Goal: Task Accomplishment & Management: Use online tool/utility

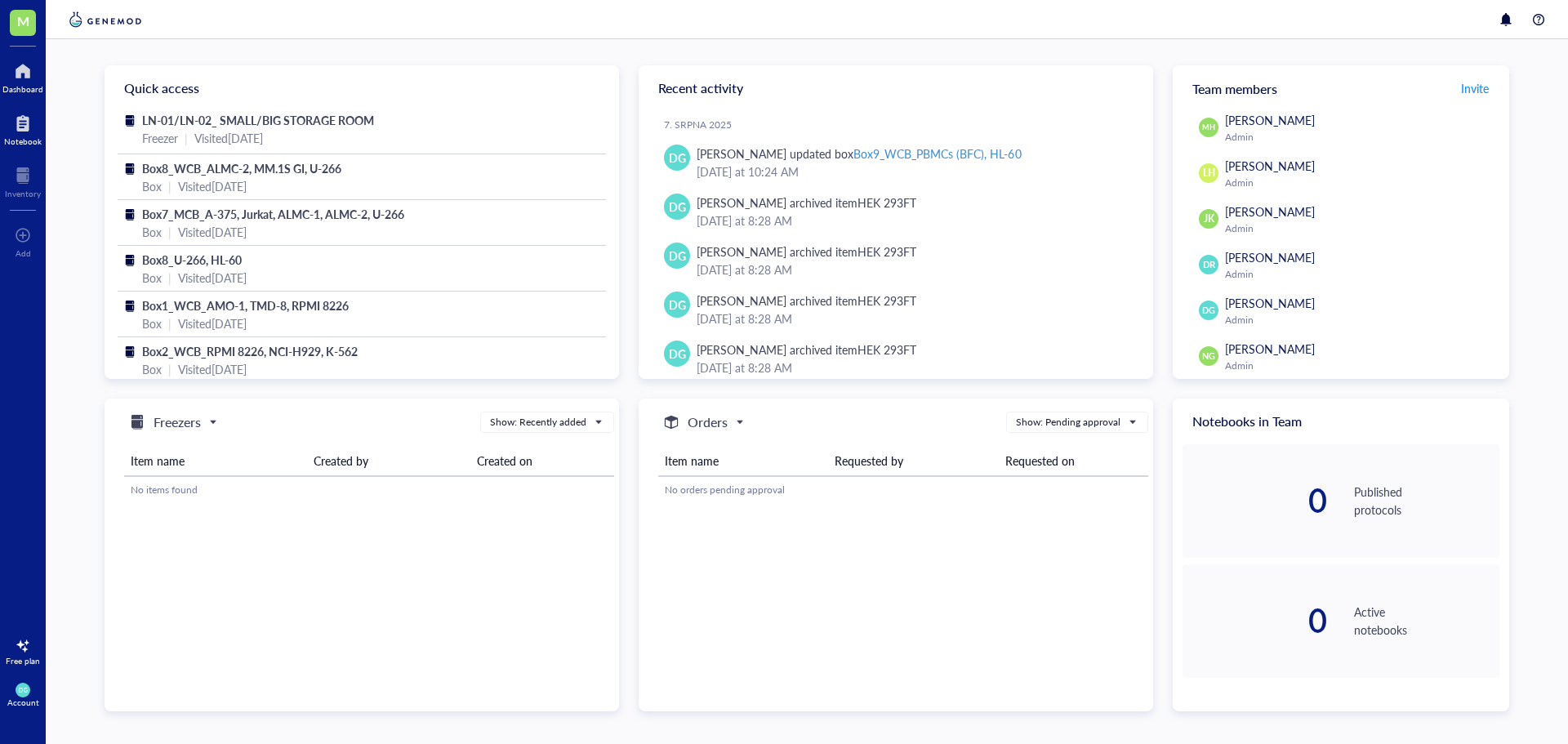
click at [15, 119] on div at bounding box center [23, 123] width 38 height 26
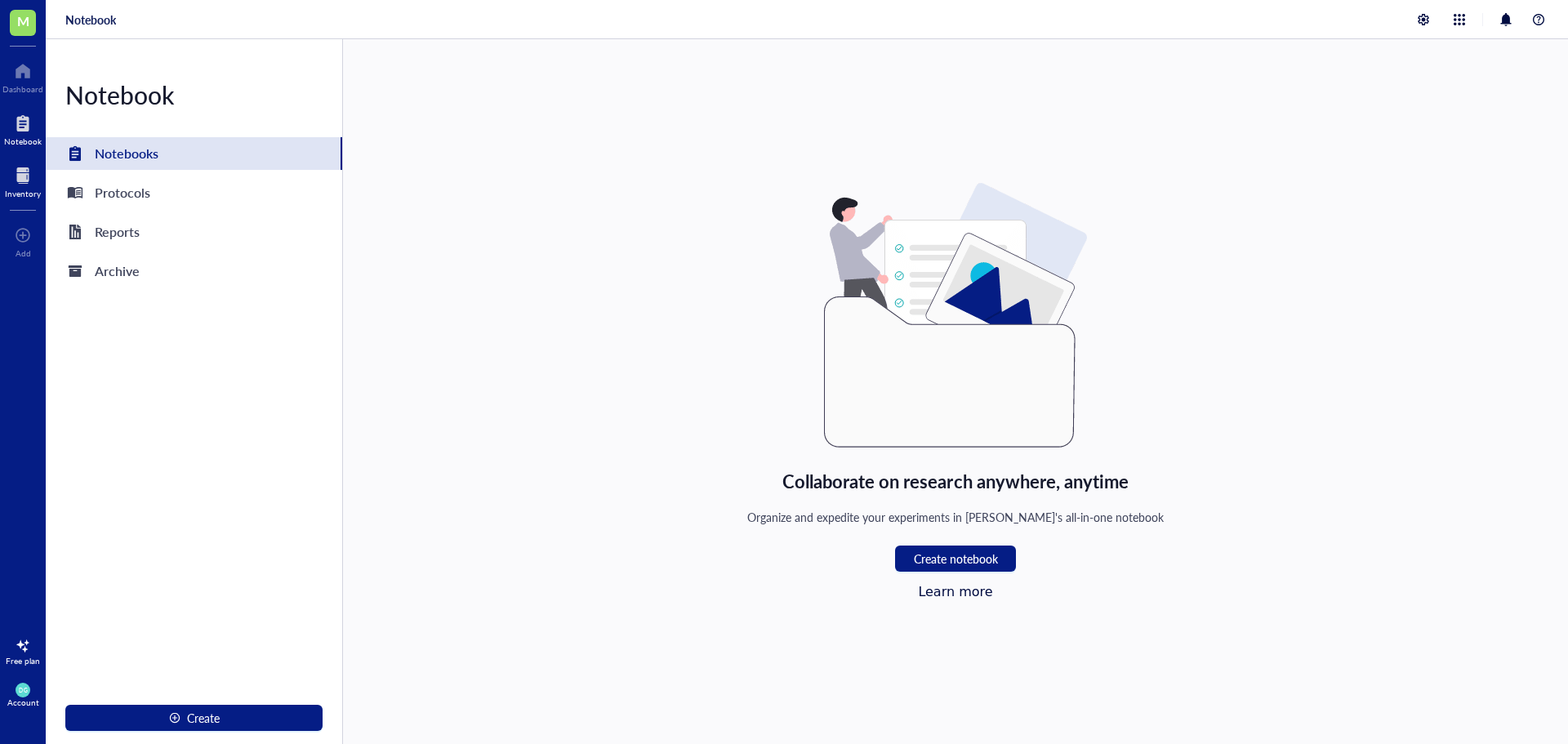
click at [18, 172] on div at bounding box center [23, 175] width 36 height 26
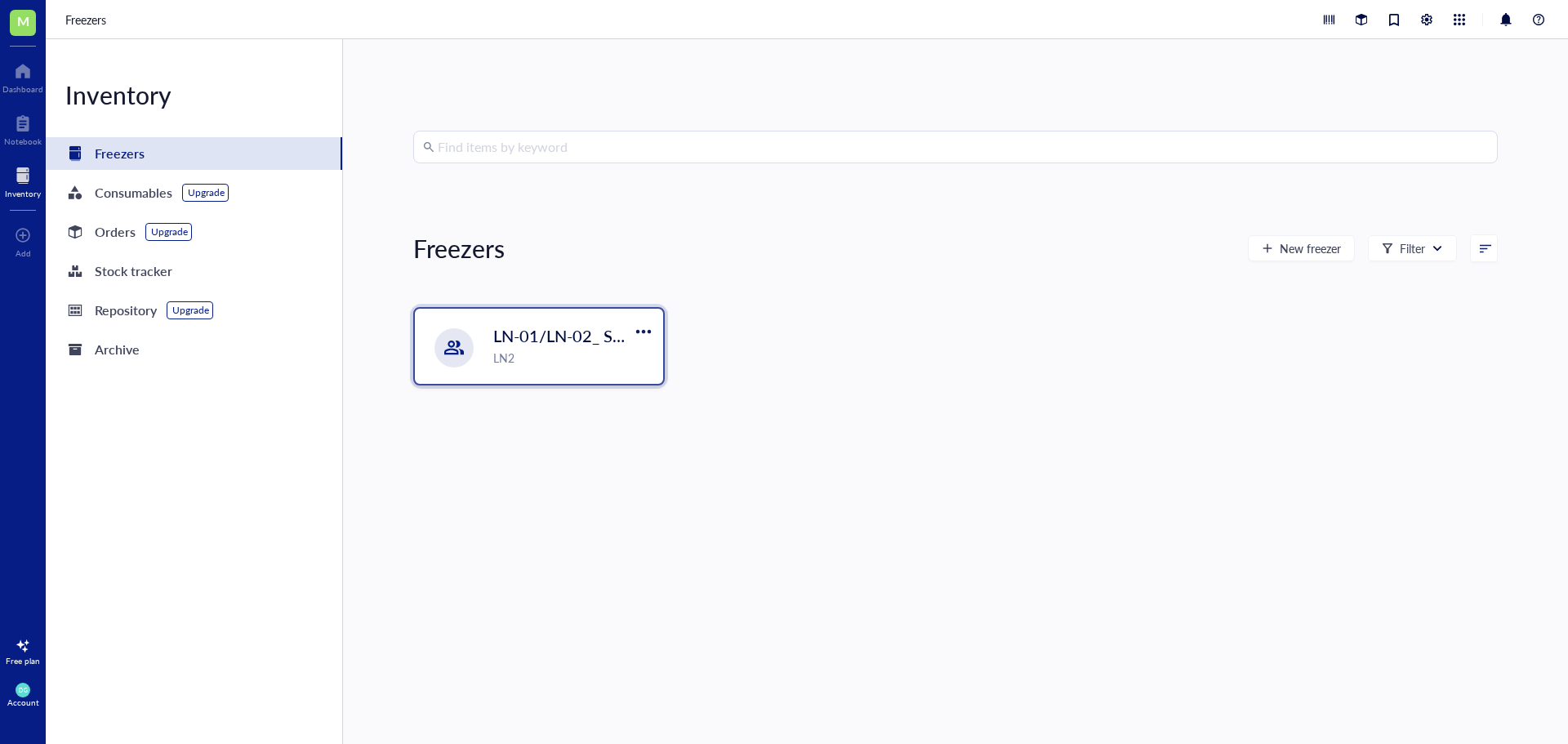
click at [519, 349] on div "LN2" at bounding box center [573, 357] width 160 height 18
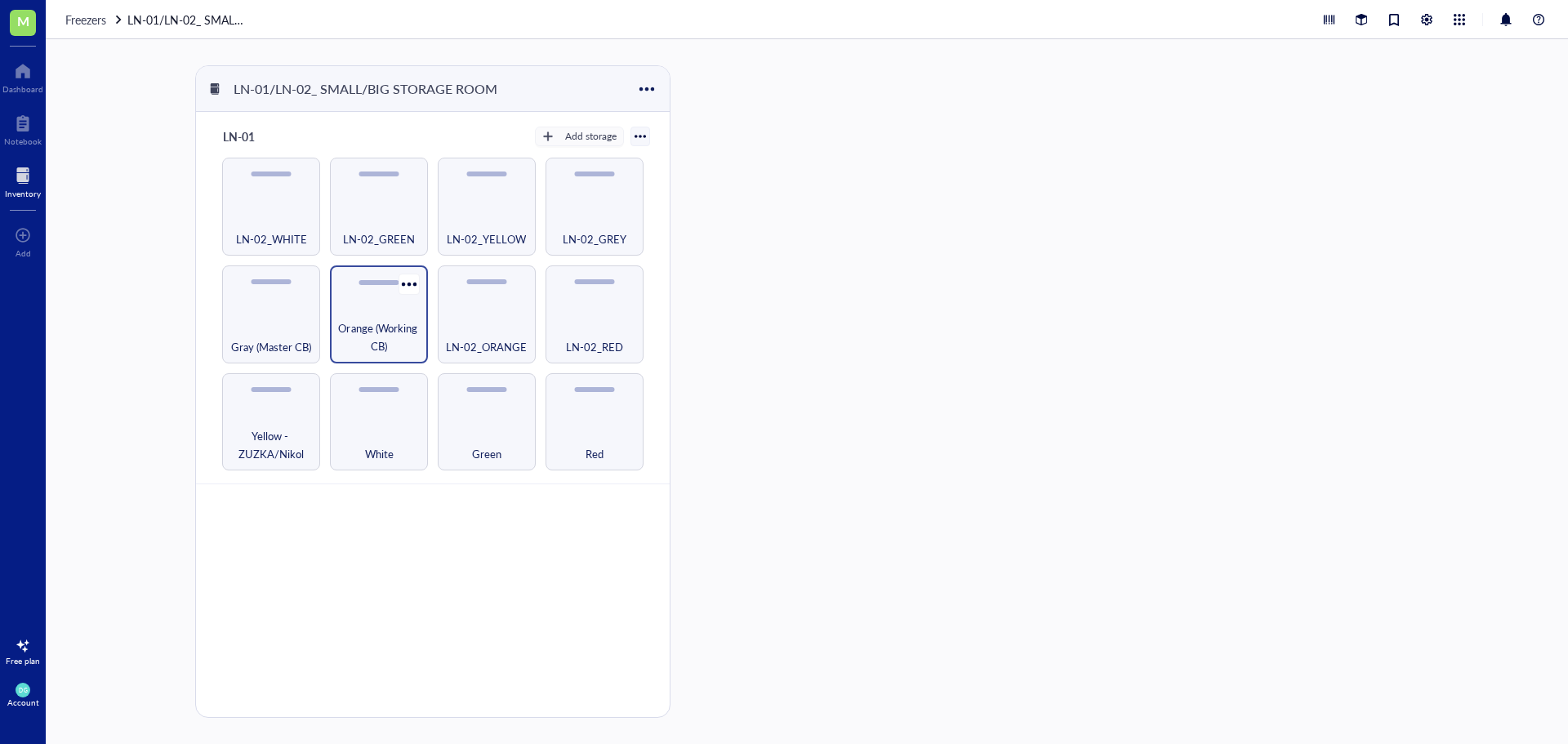
click at [387, 325] on span "Orange (Working CB)" at bounding box center [378, 337] width 82 height 36
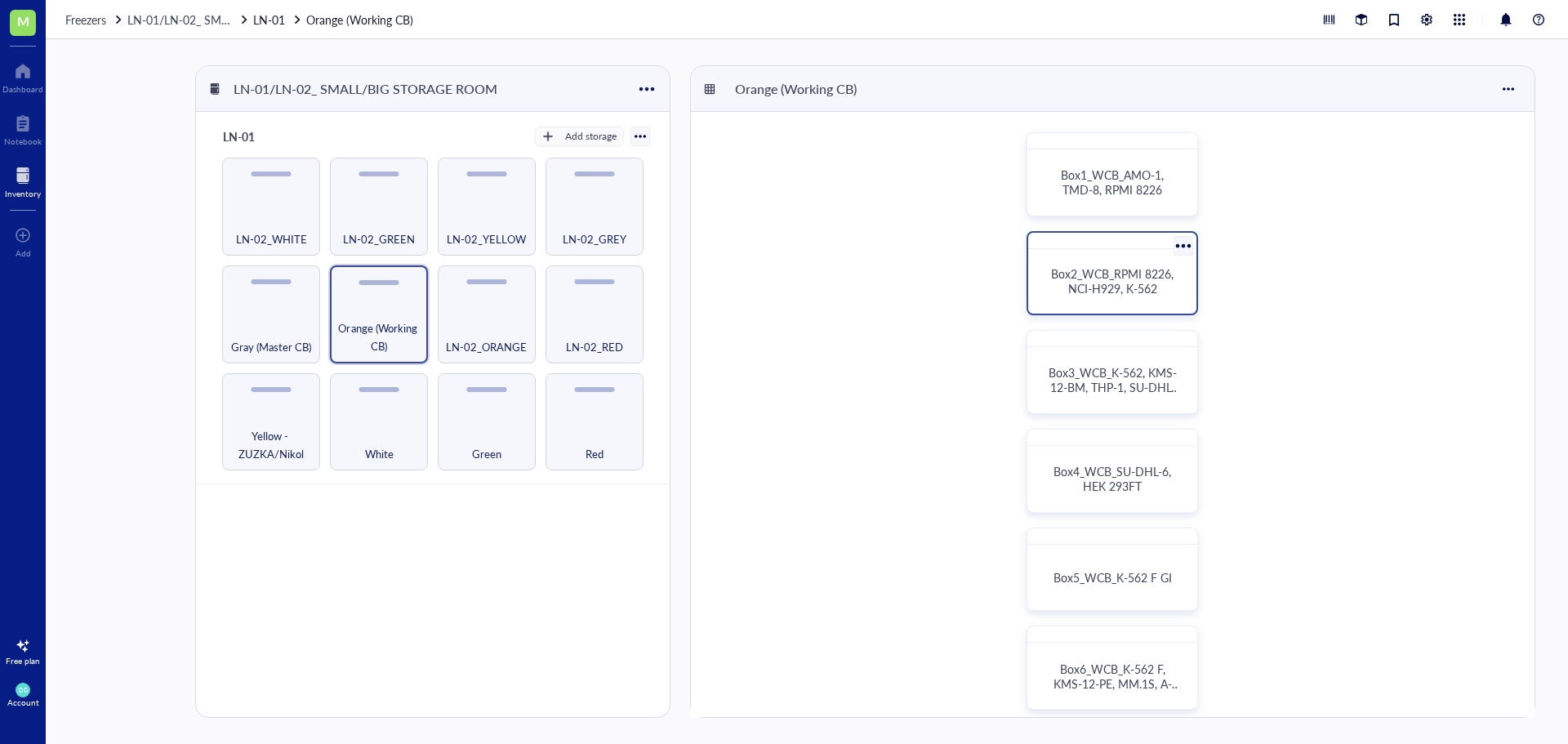
click at [1120, 271] on span "Box2_WCB_RPMI 8226, NCI-H929, K-562" at bounding box center [1114, 281] width 126 height 31
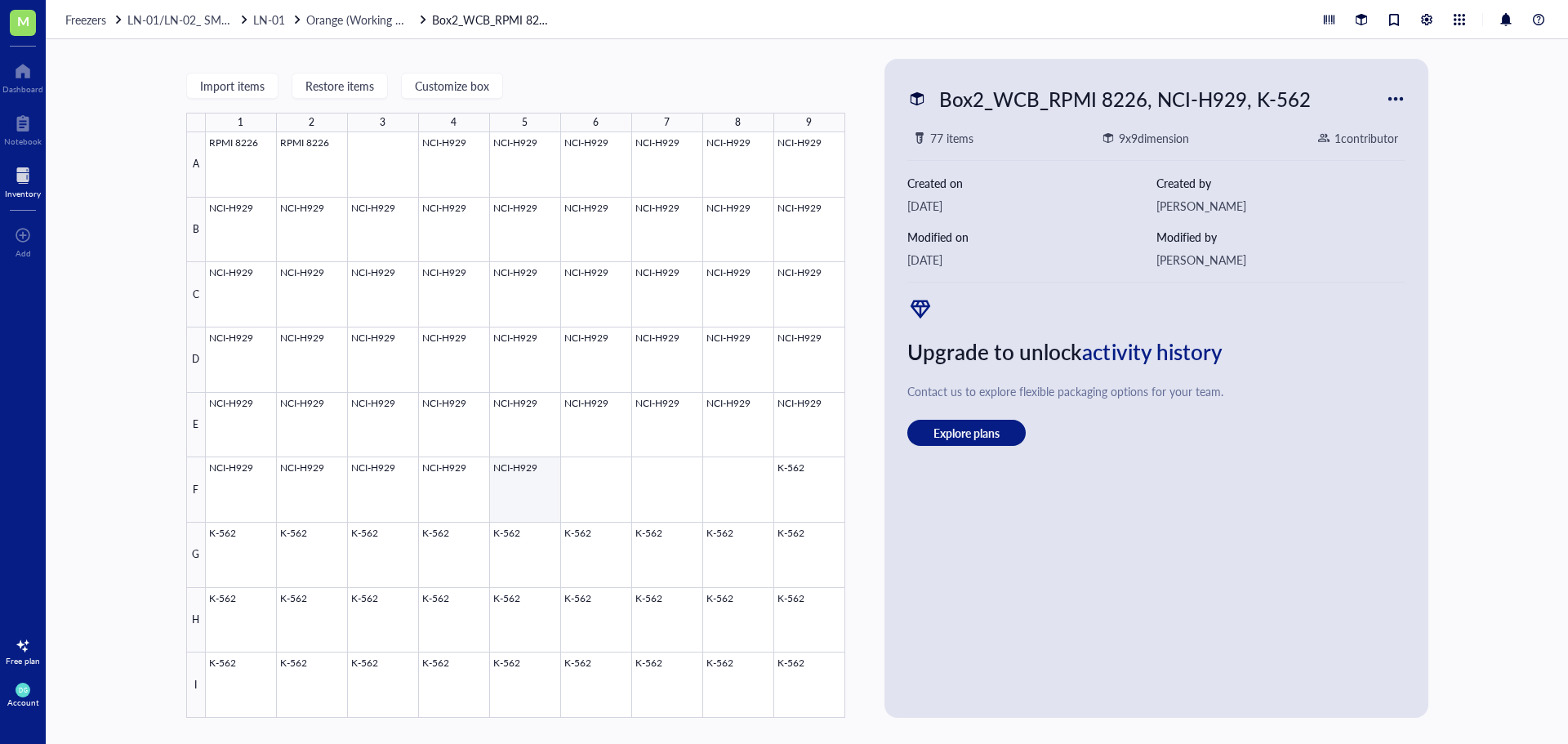
click at [523, 498] on div at bounding box center [525, 425] width 640 height 585
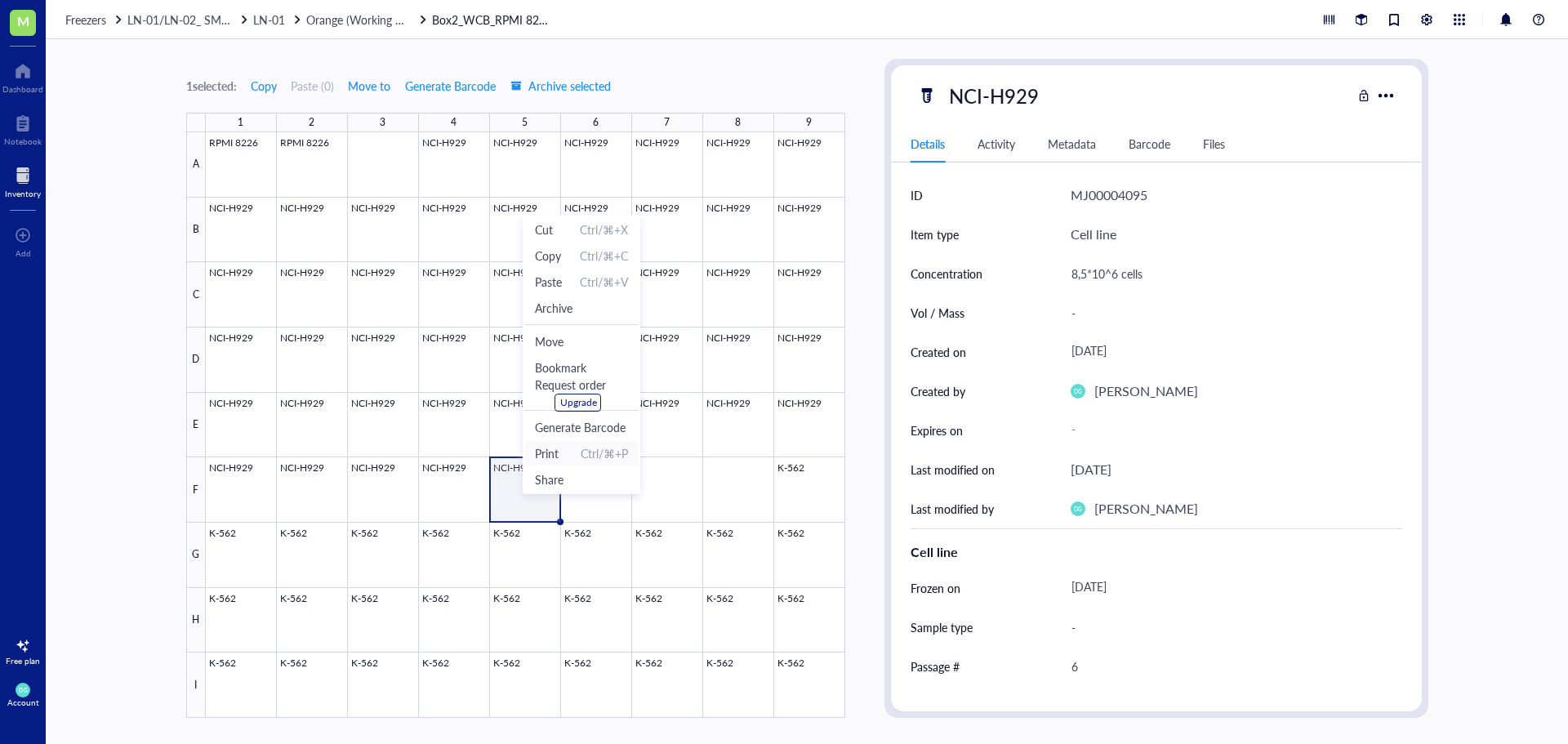
click at [573, 451] on span "Print Ctrl/⌘+P" at bounding box center [581, 452] width 93 height 18
click at [563, 299] on span "Archive" at bounding box center [553, 299] width 38 height 18
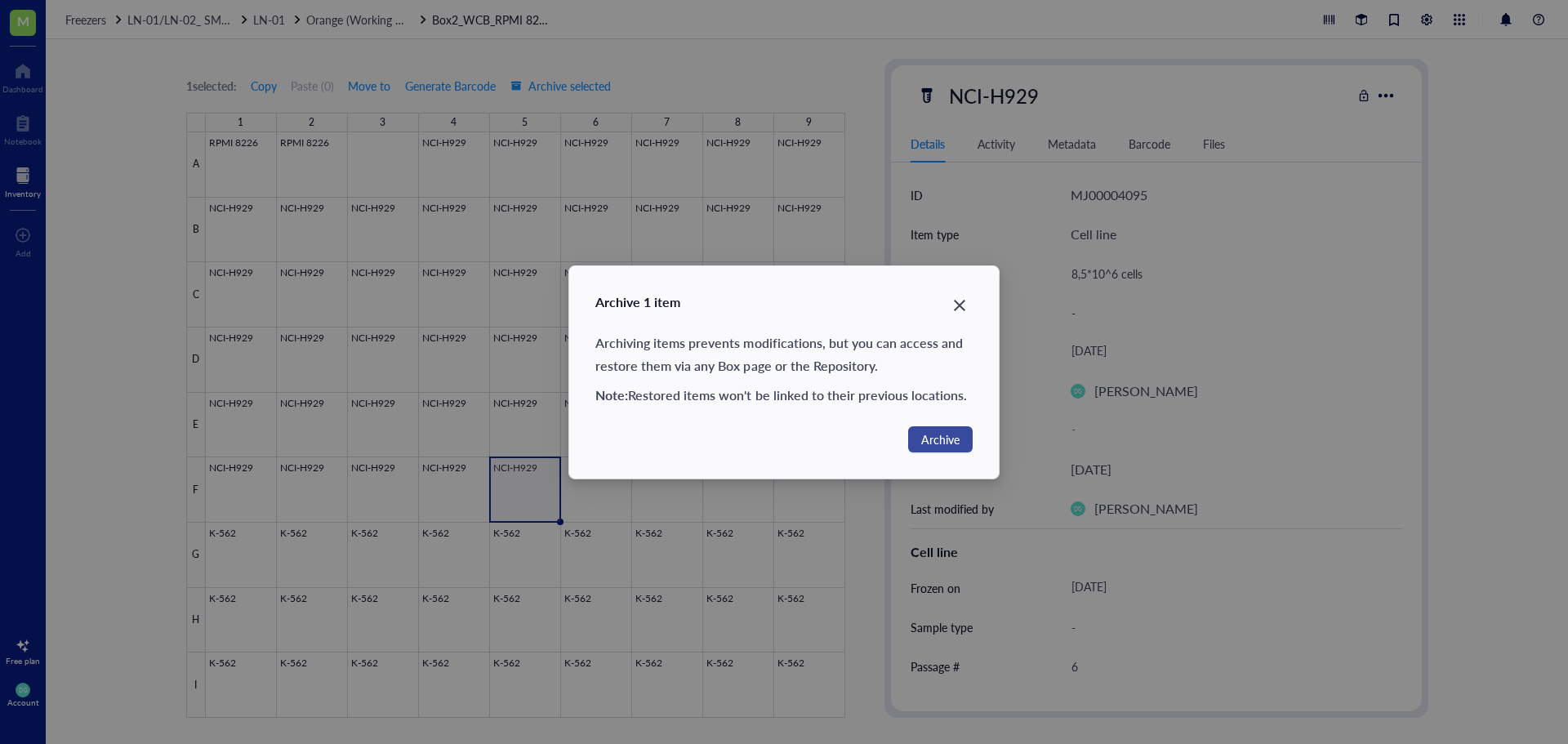
click at [924, 446] on span "Archive" at bounding box center [941, 439] width 39 height 18
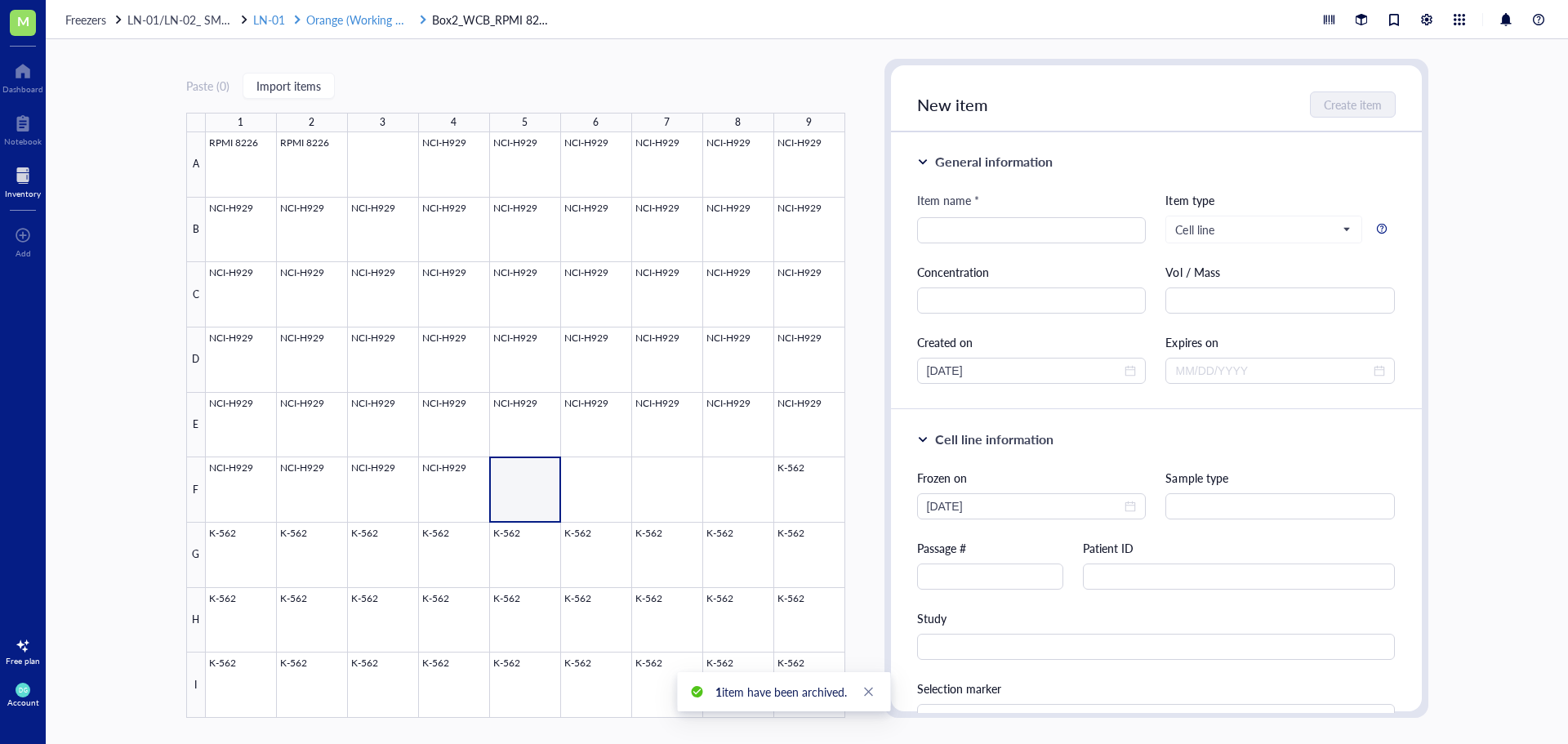
click at [314, 18] on span "Orange (Working CB)" at bounding box center [359, 19] width 107 height 16
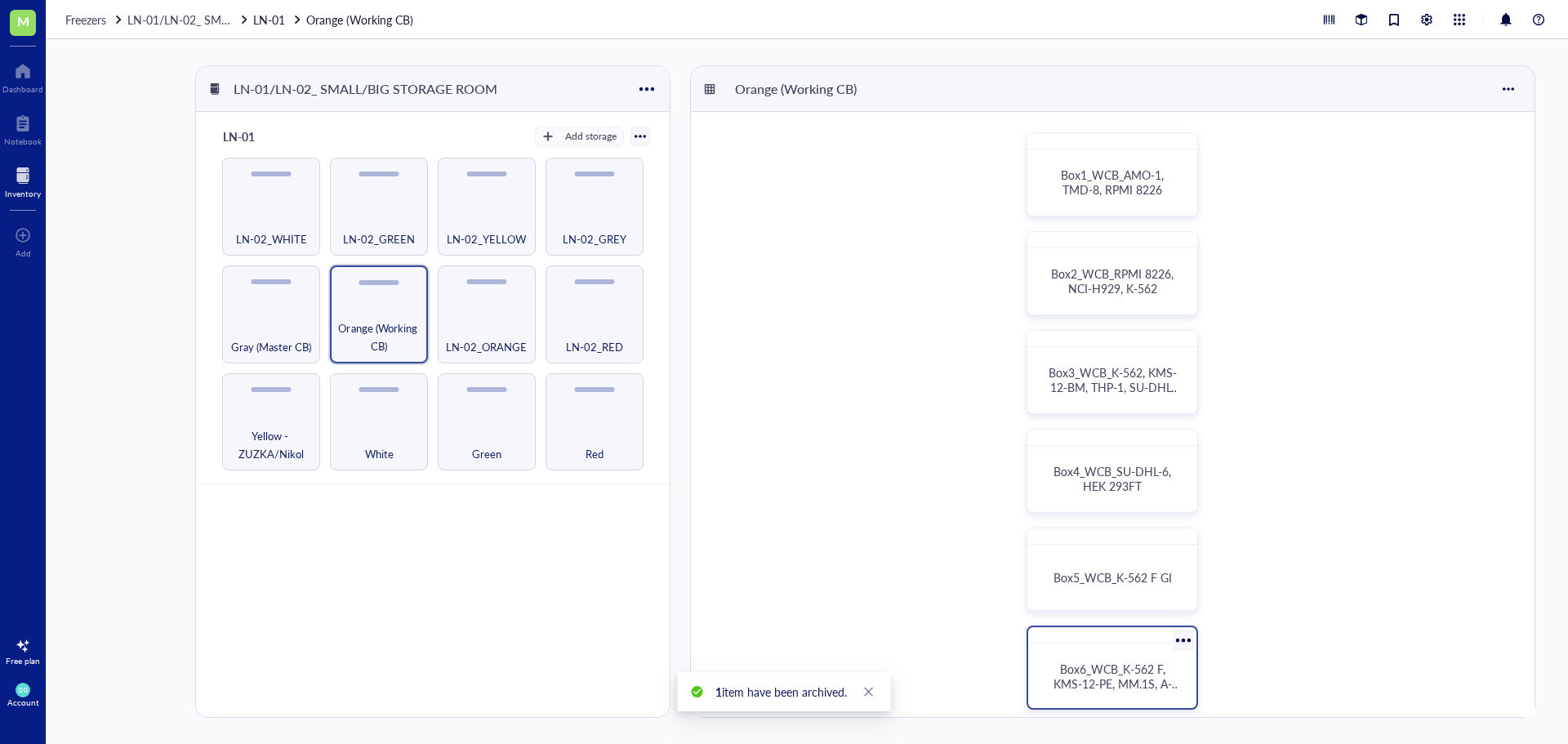
click at [1127, 668] on span "Box6_WCB_K-562 F, KMS-12-PE, MM.1S, A-375" at bounding box center [1117, 683] width 128 height 45
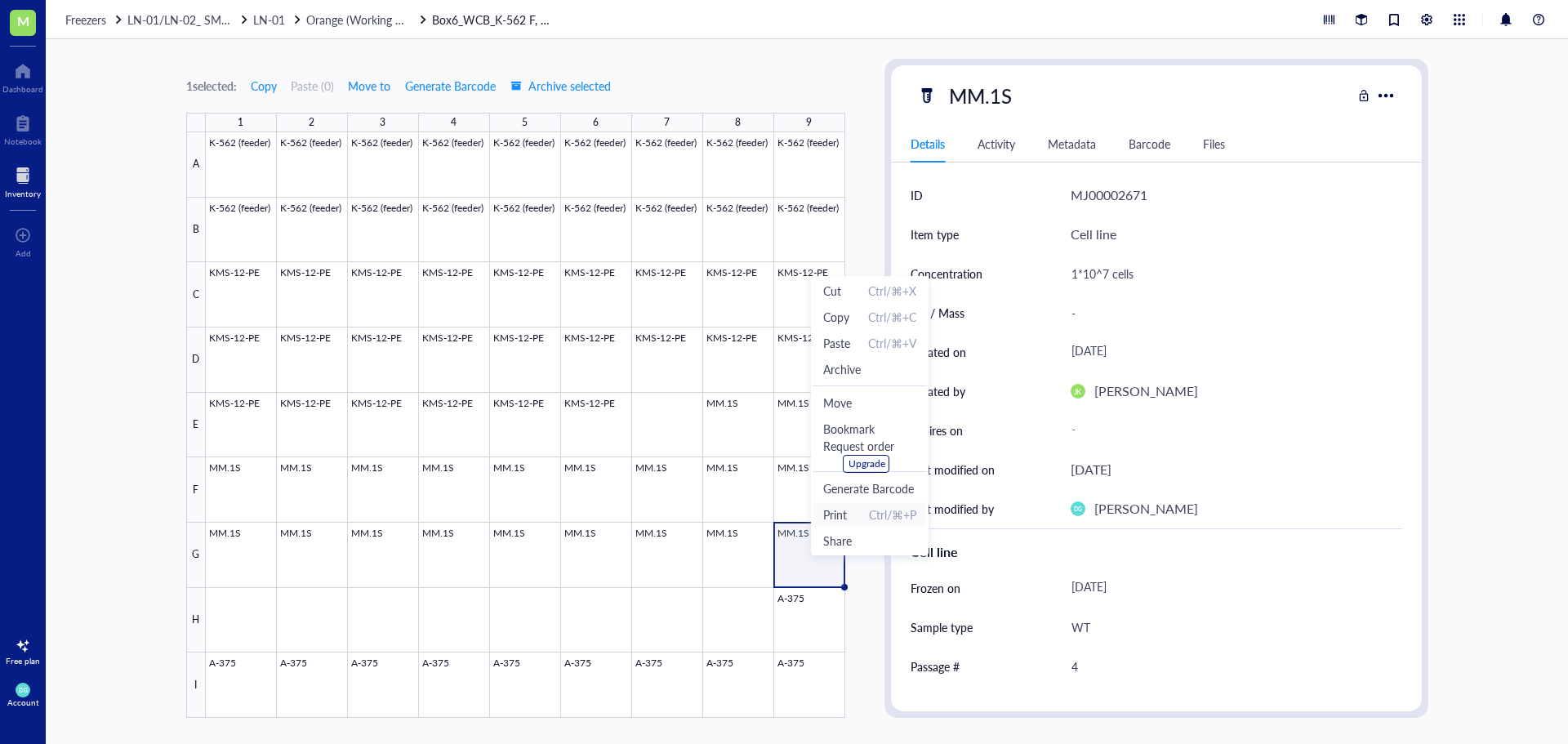
click at [834, 516] on span "Print" at bounding box center [835, 514] width 24 height 18
click at [839, 361] on span "Archive" at bounding box center [832, 360] width 38 height 18
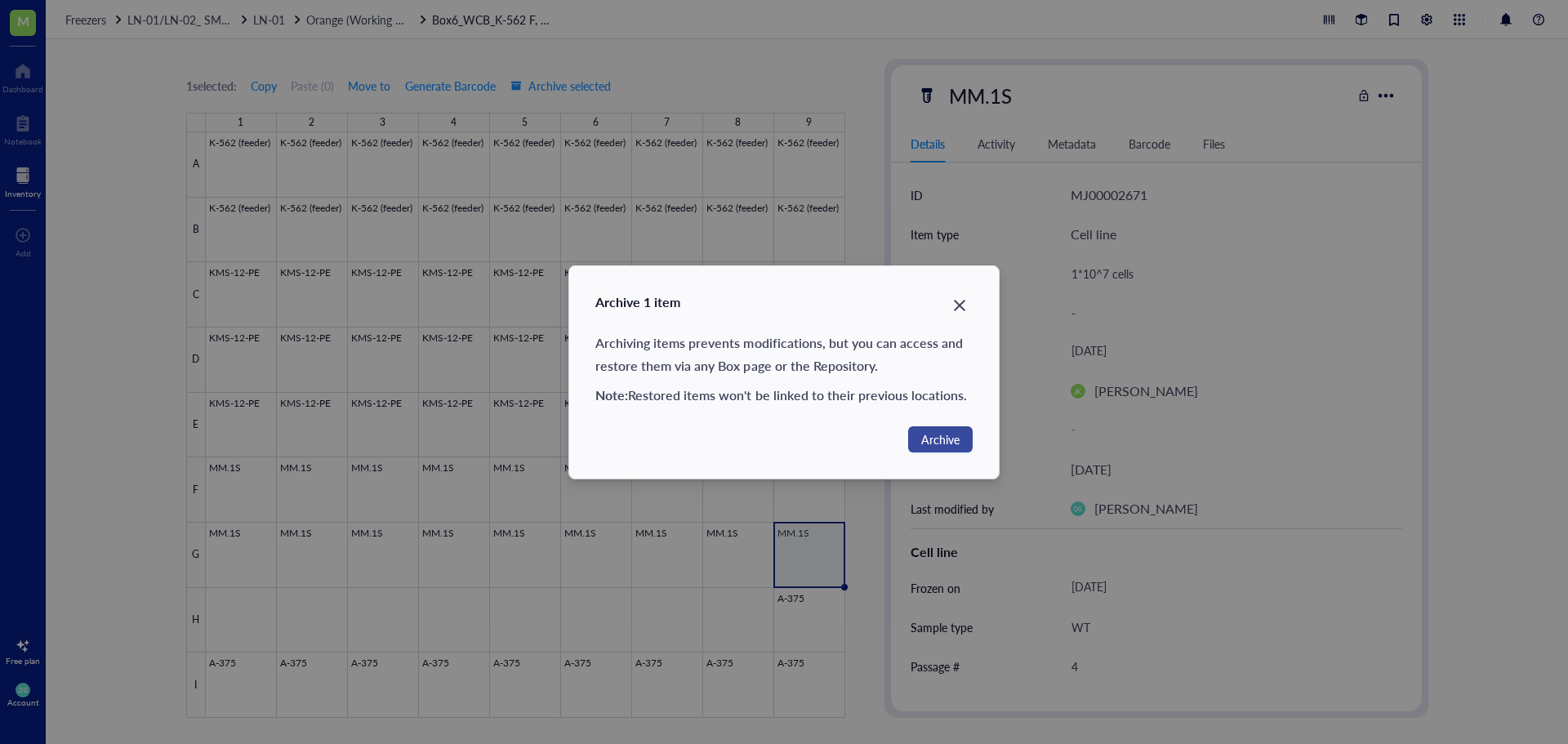
click at [958, 435] on span "Archive" at bounding box center [941, 439] width 39 height 18
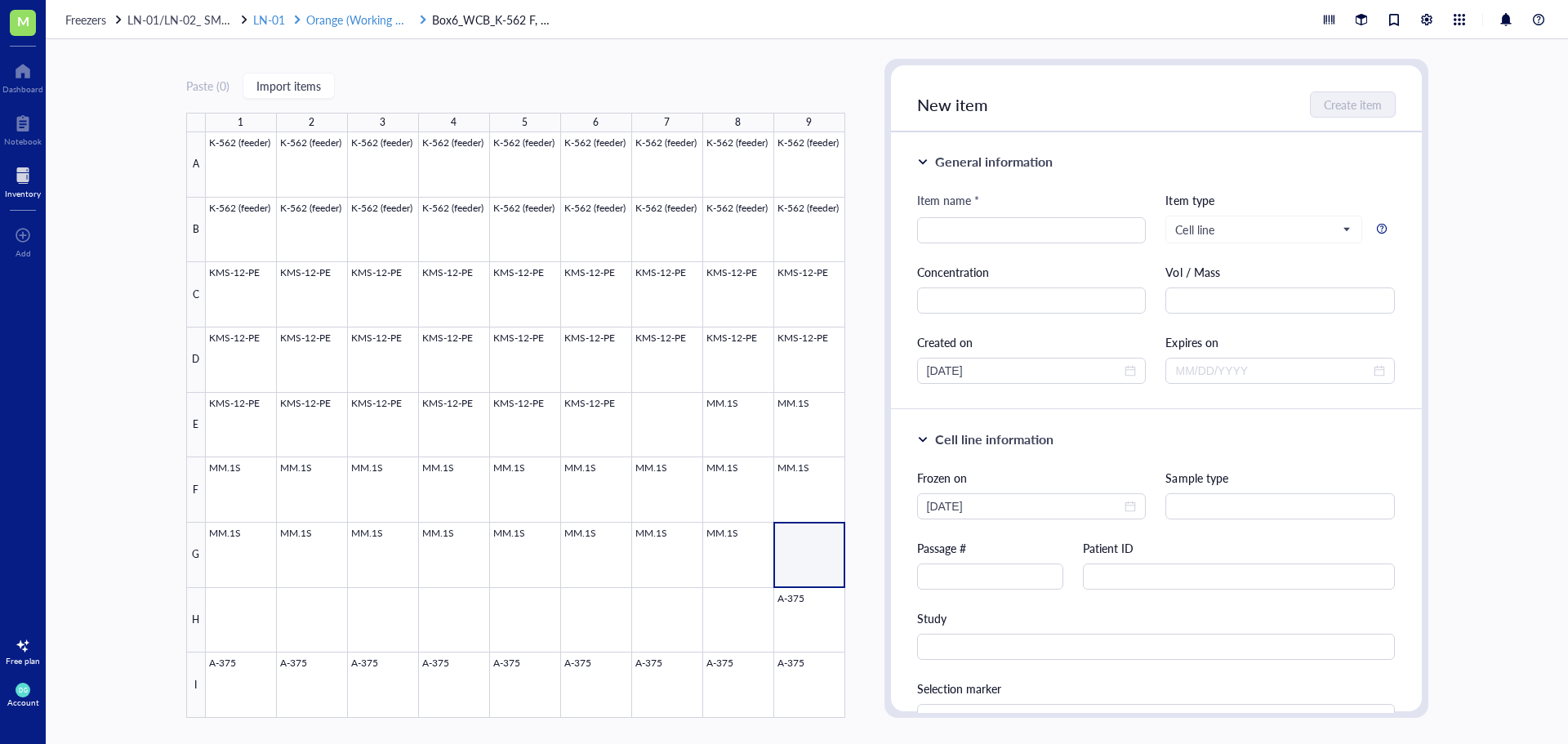
click at [299, 15] on div at bounding box center [298, 20] width 12 height 12
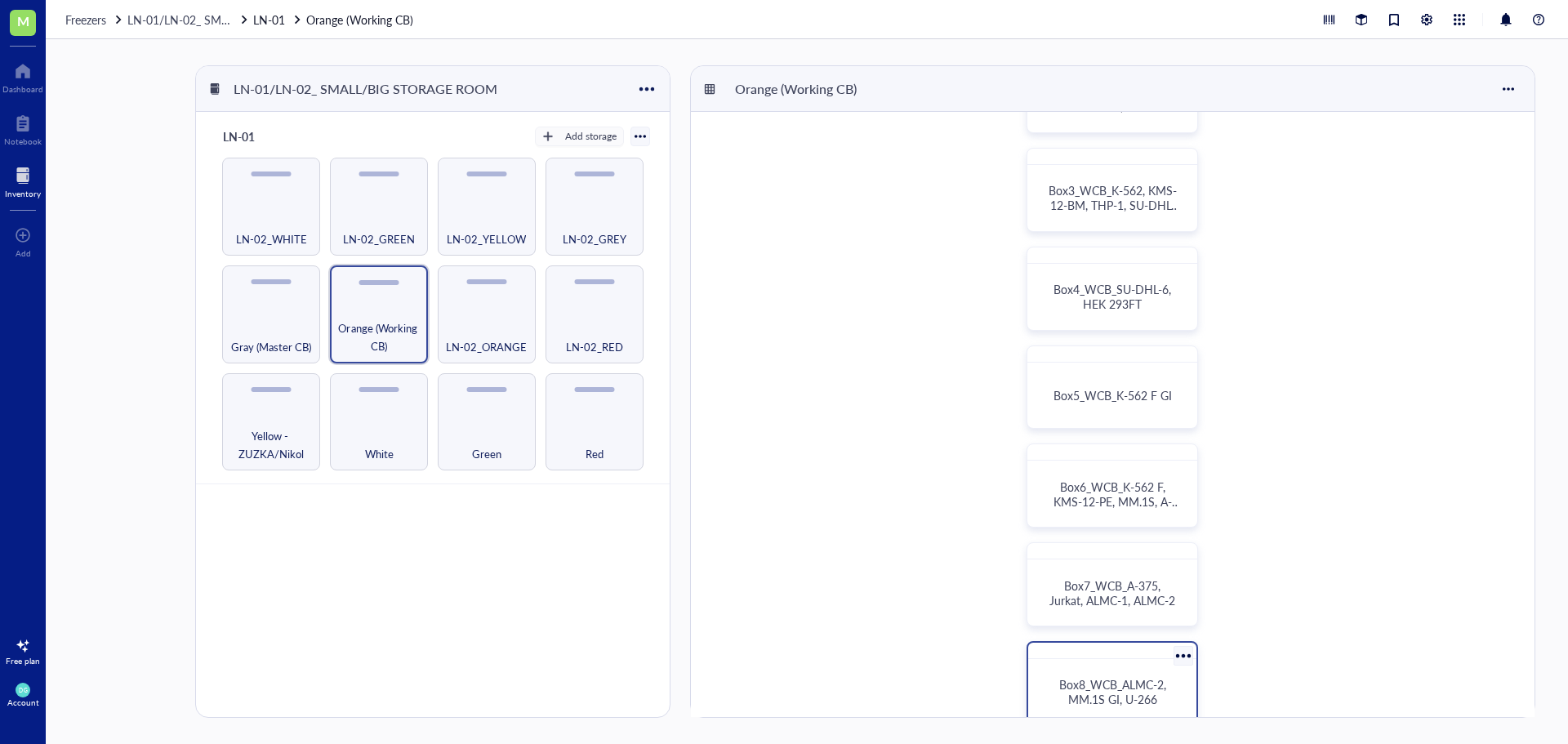
scroll to position [409, 0]
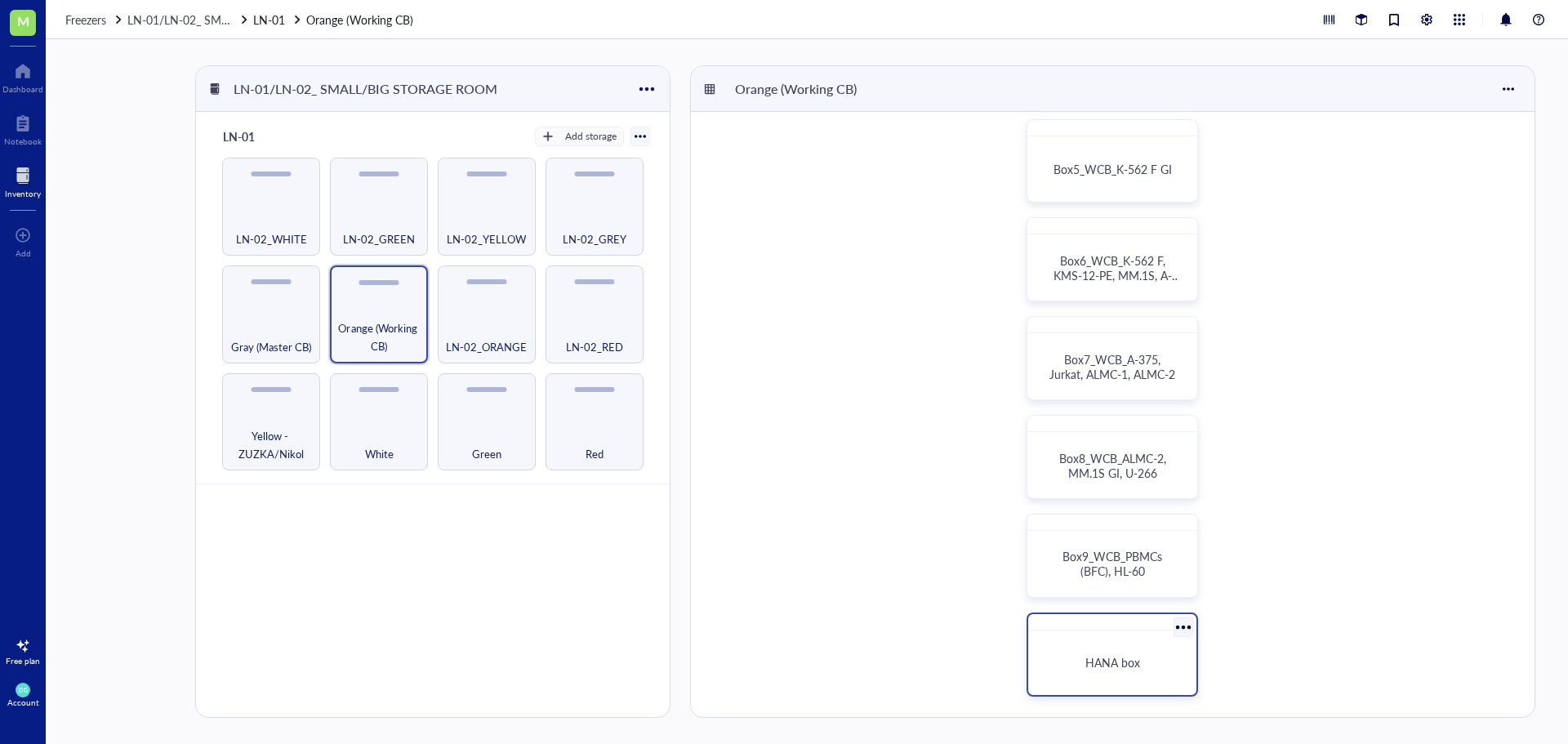
click at [1095, 638] on div "HANA box" at bounding box center [1112, 662] width 156 height 51
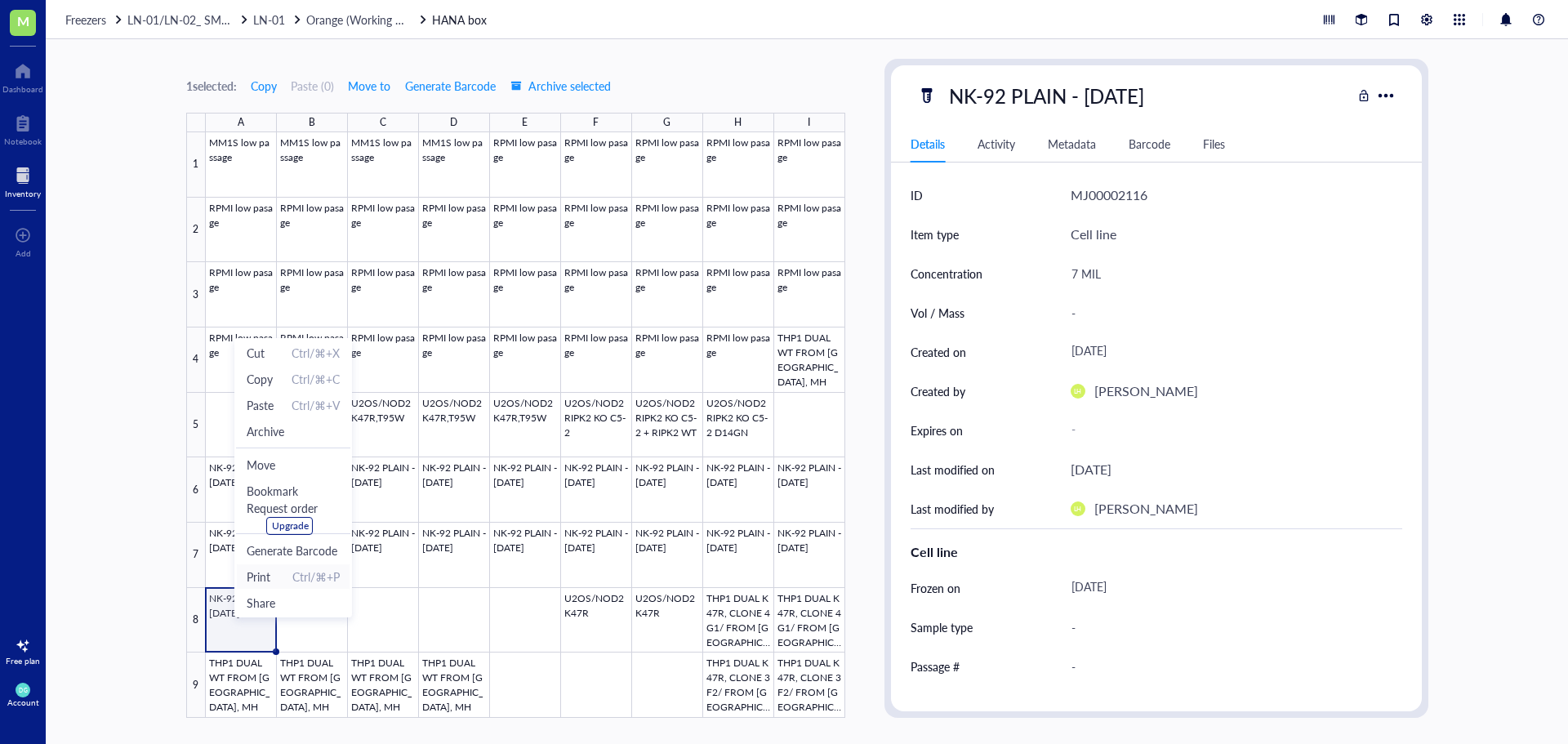
click at [288, 579] on span "Print Ctrl/⌘+P" at bounding box center [293, 576] width 93 height 18
click at [295, 428] on span "Archive" at bounding box center [293, 430] width 38 height 18
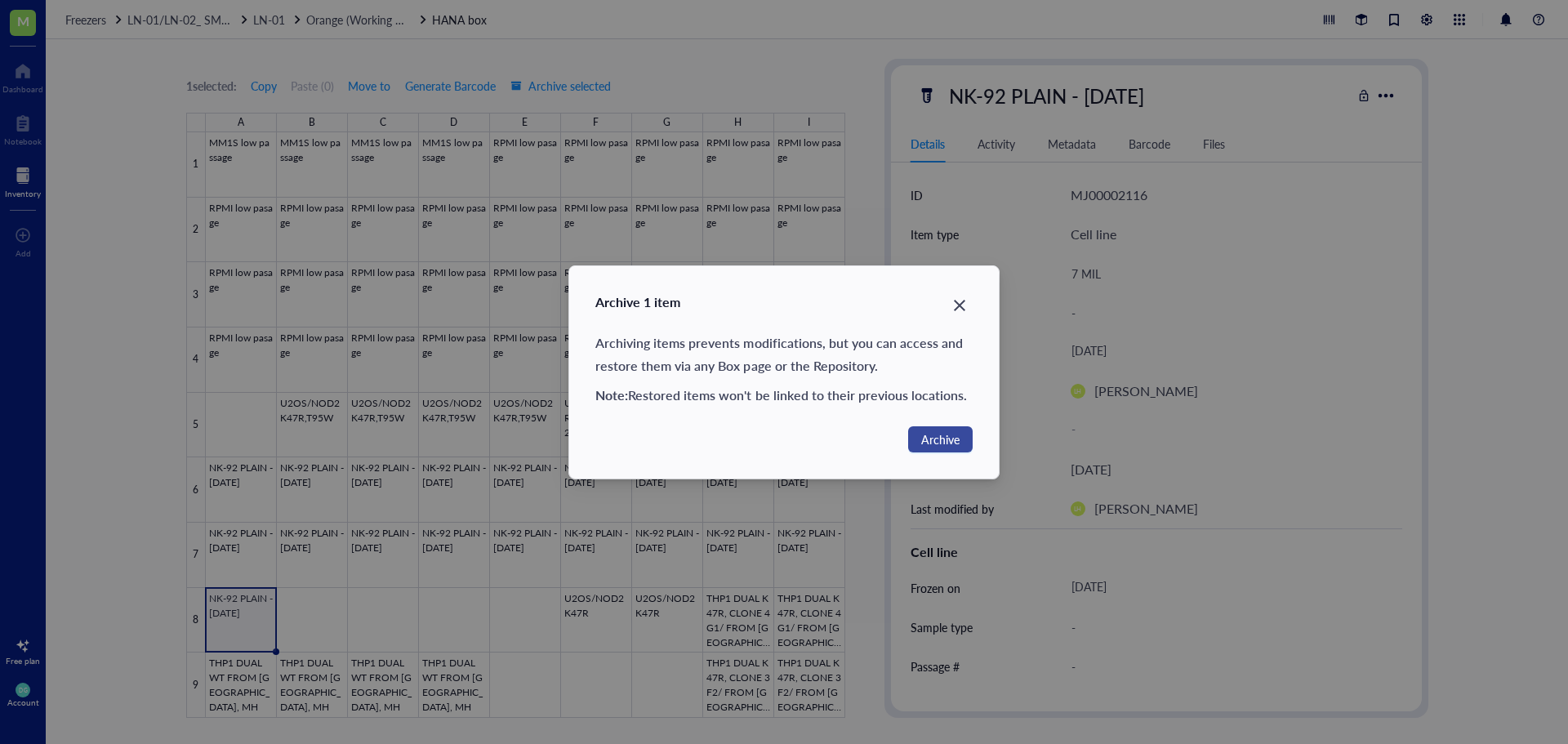
click at [937, 440] on span "Archive" at bounding box center [941, 439] width 39 height 18
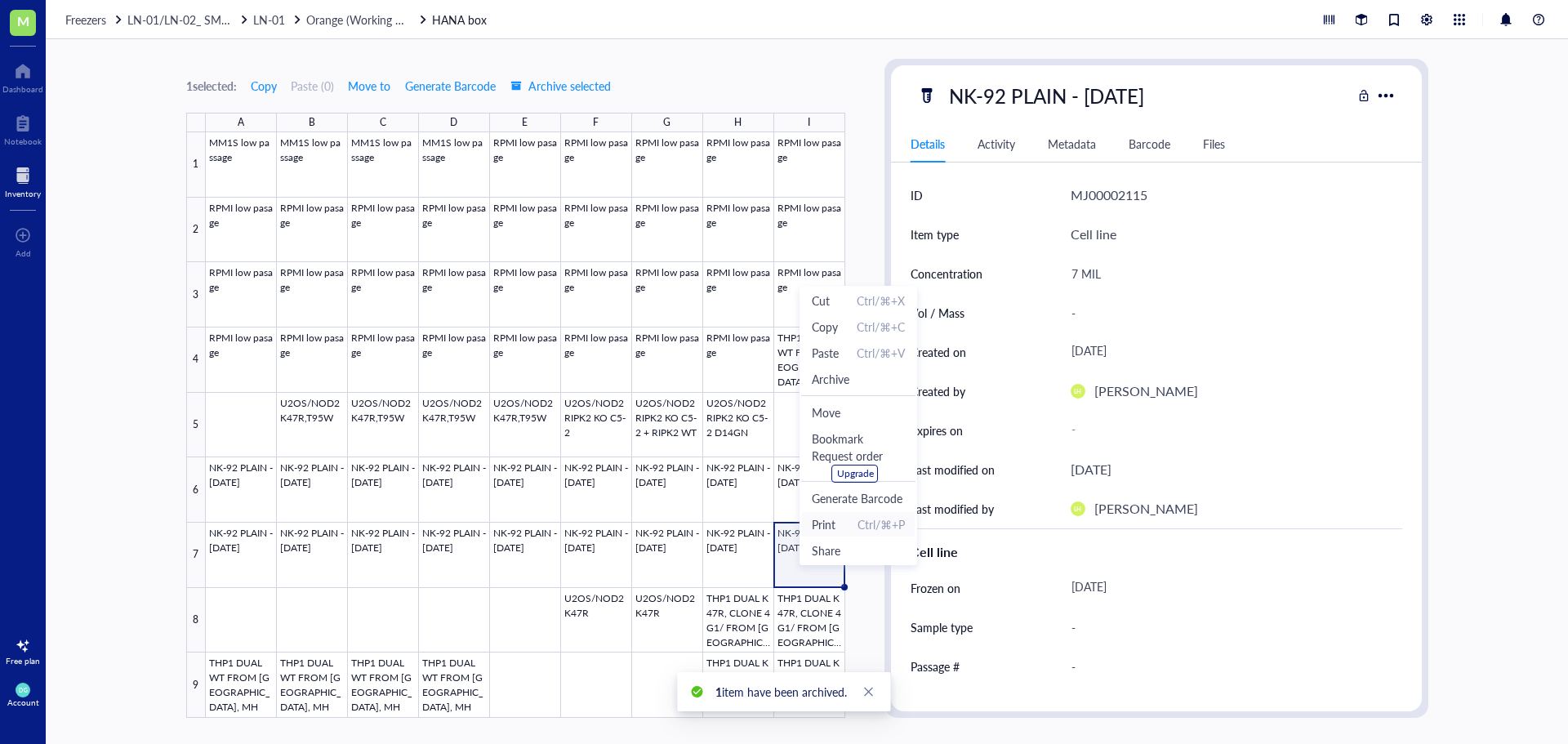
click at [842, 529] on span "Print Ctrl/⌘+P" at bounding box center [858, 524] width 93 height 18
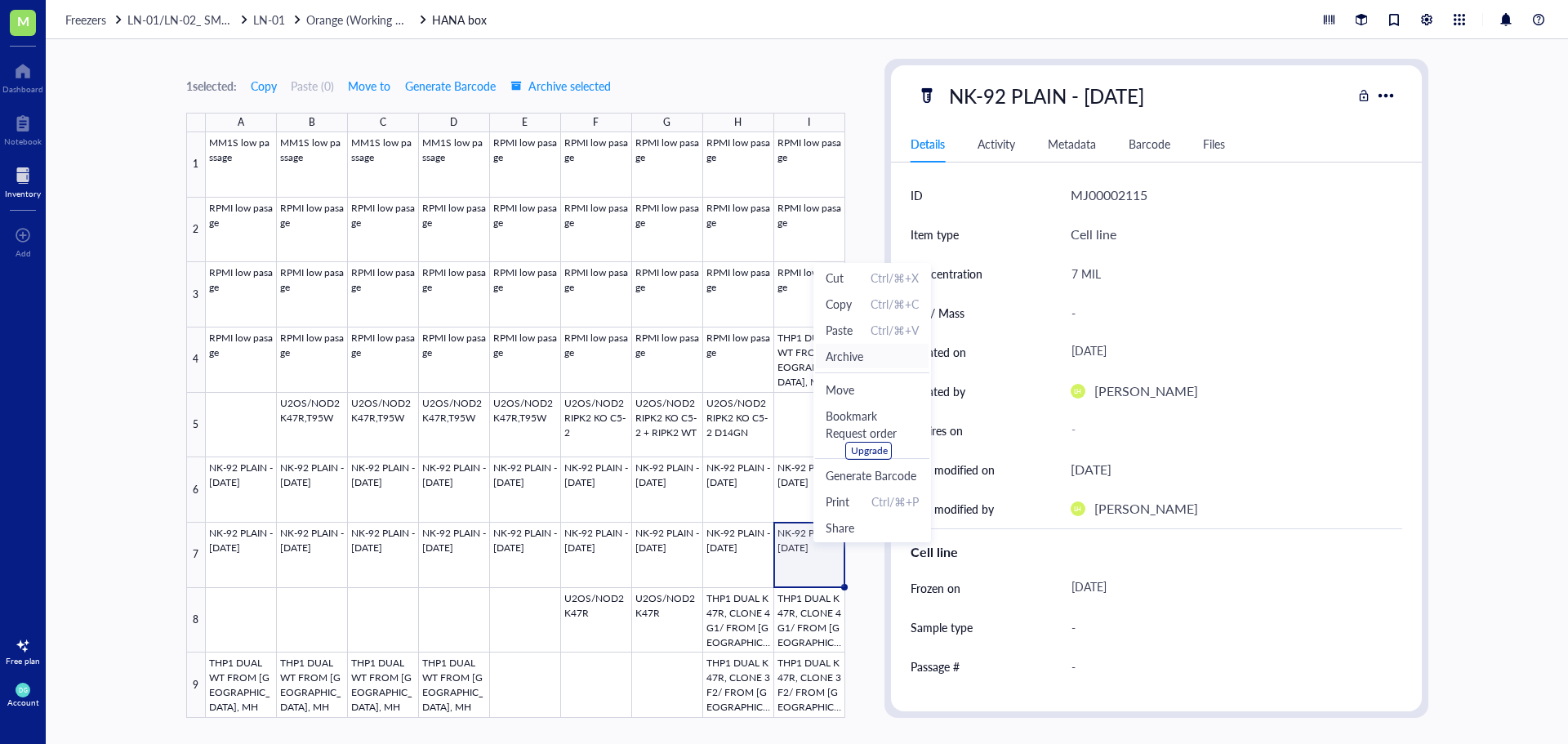
click at [849, 358] on span "Archive" at bounding box center [844, 356] width 38 height 18
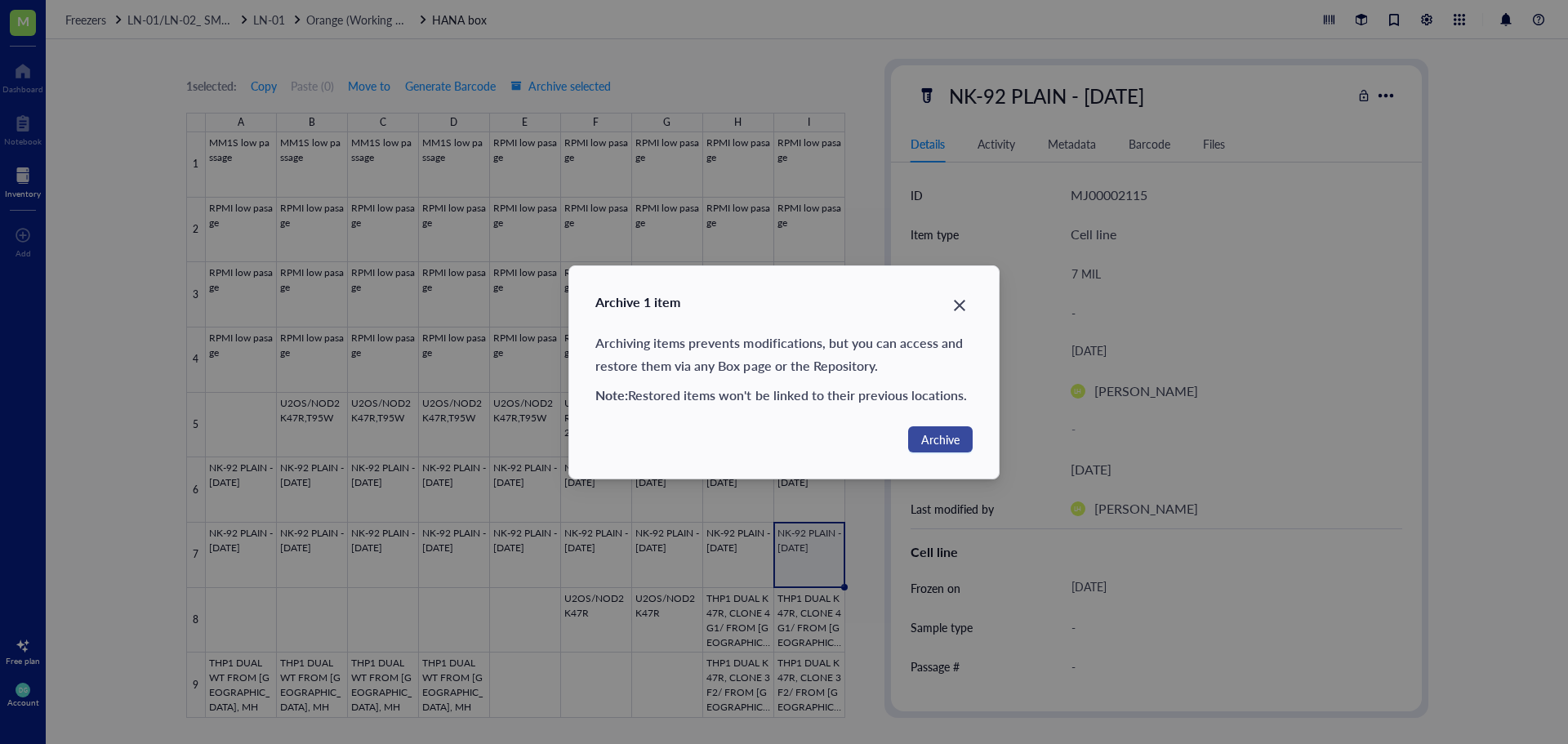
click at [943, 435] on span "Archive" at bounding box center [941, 439] width 39 height 18
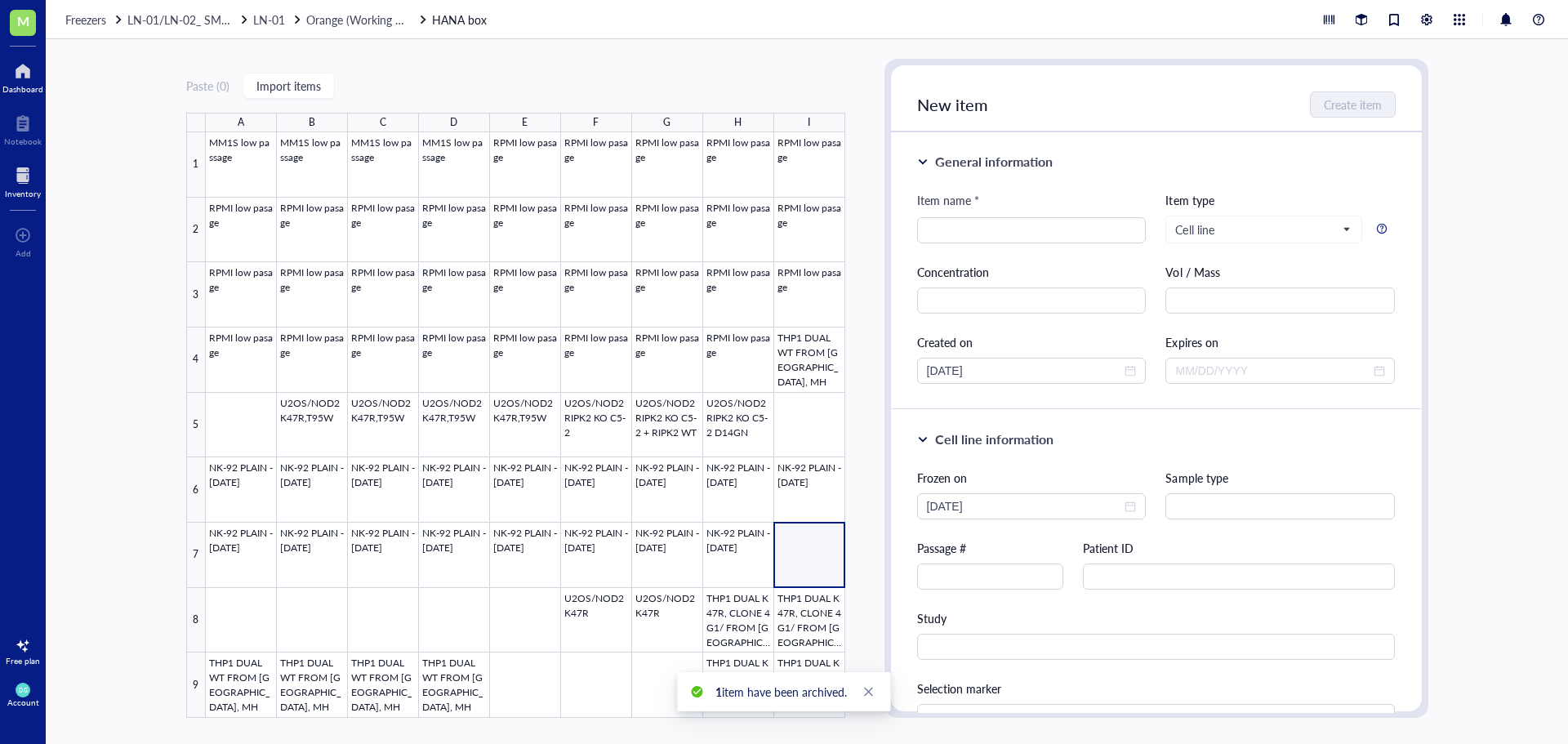
click at [25, 82] on div at bounding box center [23, 71] width 41 height 26
